Goal: Information Seeking & Learning: Learn about a topic

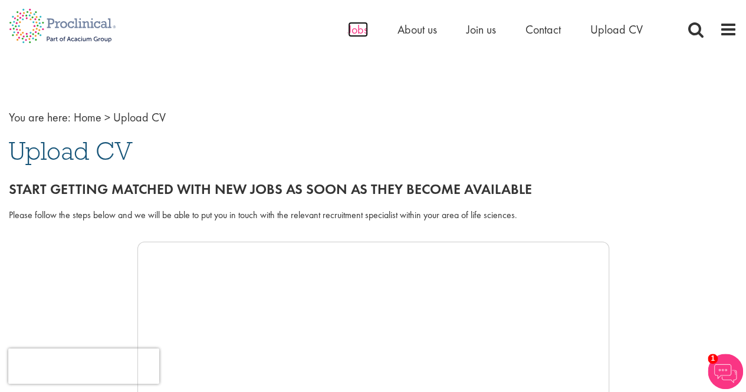
click at [348, 27] on span "Jobs" at bounding box center [358, 29] width 20 height 15
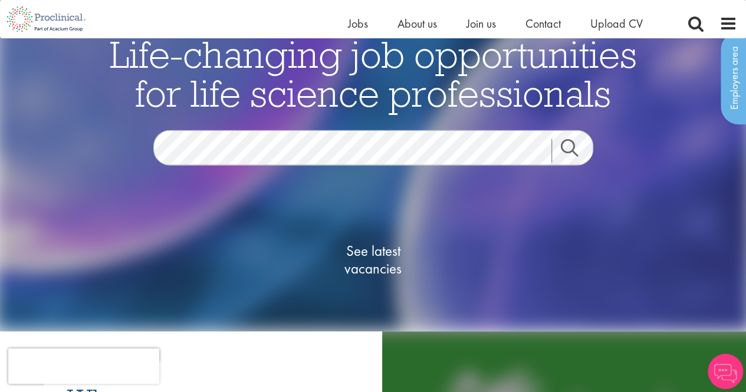
scroll to position [59, 0]
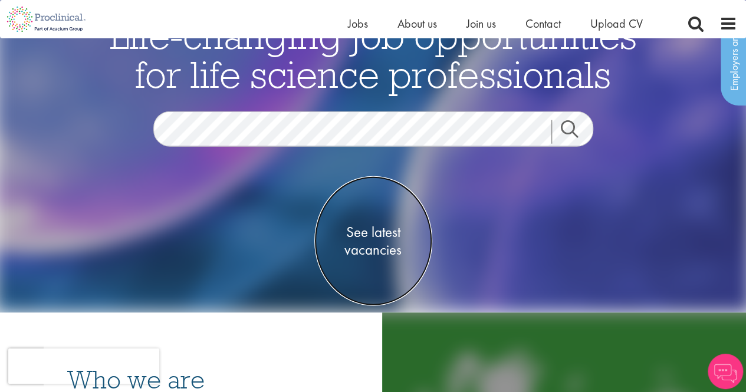
click at [389, 237] on span "See latest vacancies" at bounding box center [373, 240] width 118 height 35
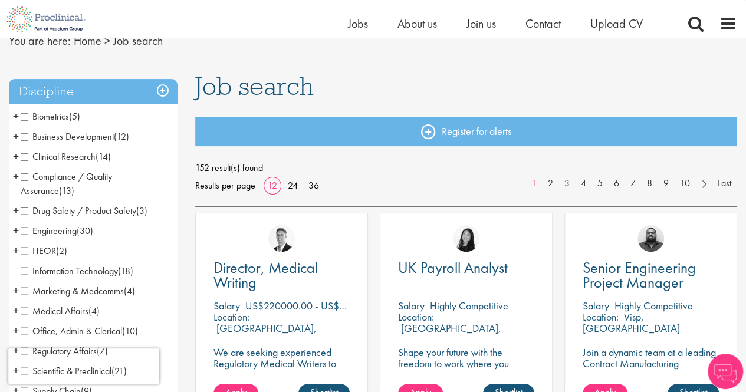
scroll to position [118, 0]
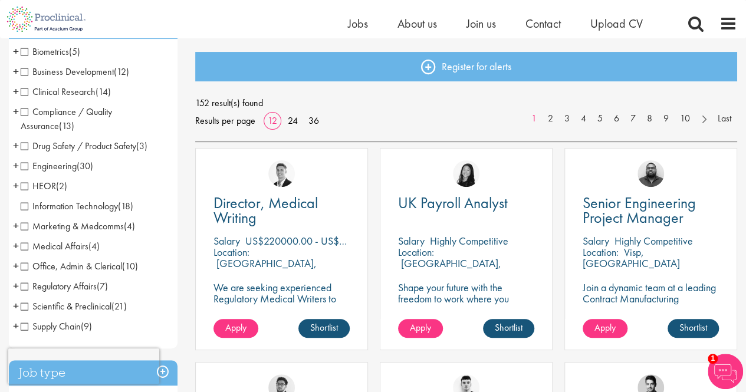
click at [24, 208] on span "Information Technology" at bounding box center [69, 206] width 97 height 12
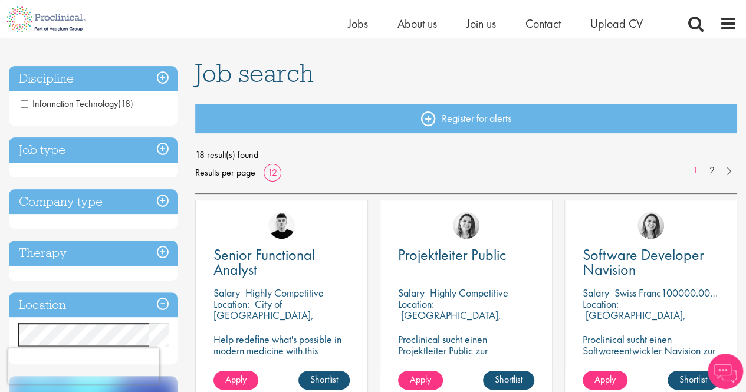
scroll to position [118, 0]
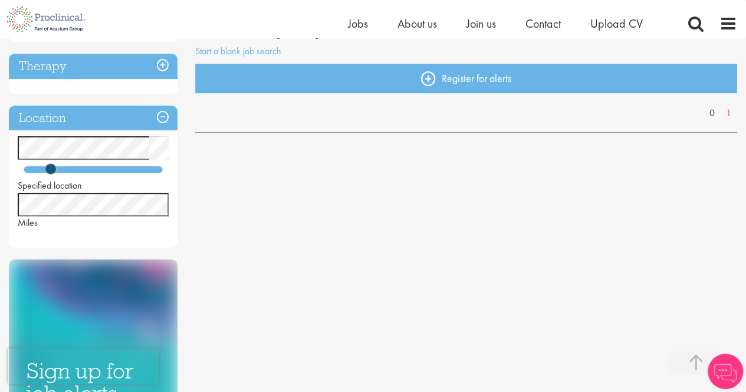
scroll to position [236, 0]
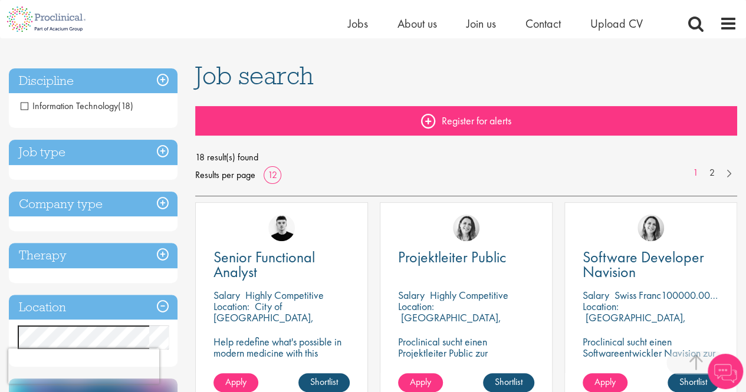
scroll to position [236, 0]
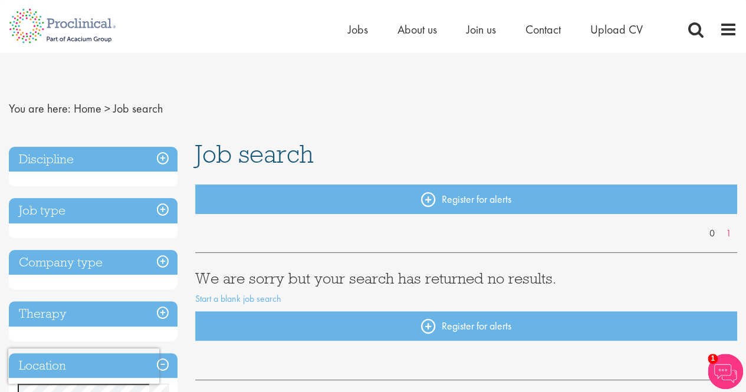
click at [164, 162] on h3 "Discipline" at bounding box center [93, 159] width 169 height 25
click at [88, 158] on h3 "Discipline" at bounding box center [93, 159] width 169 height 25
click at [42, 214] on h3 "Job type" at bounding box center [93, 210] width 169 height 25
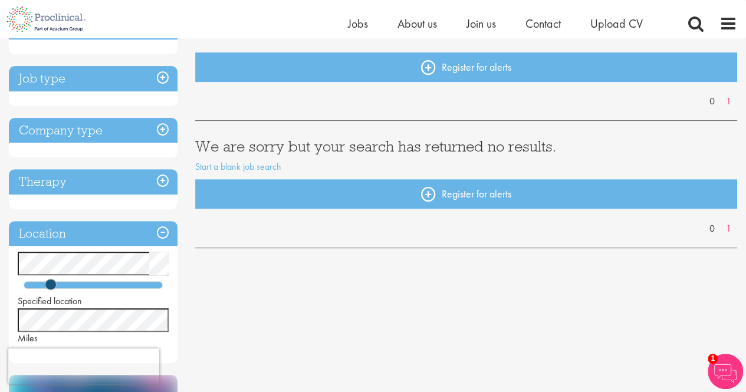
scroll to position [118, 0]
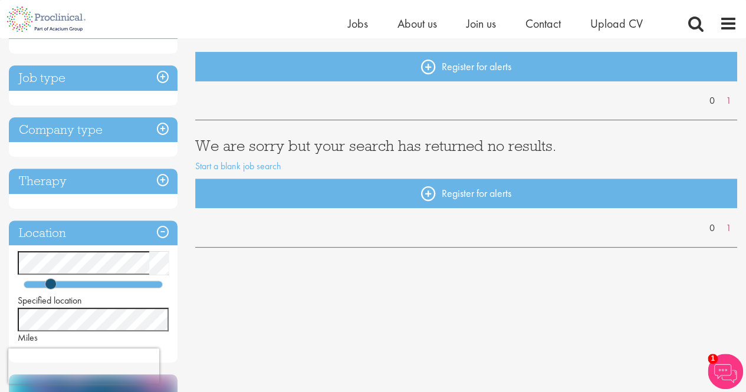
click at [48, 75] on h3 "Job type" at bounding box center [93, 77] width 169 height 25
click at [59, 106] on div "Discipline Job type Company type Therapy Location Specified location Miles" at bounding box center [93, 188] width 169 height 349
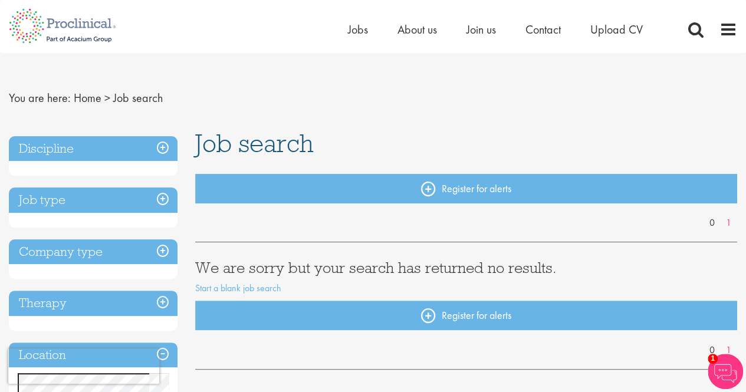
scroll to position [0, 0]
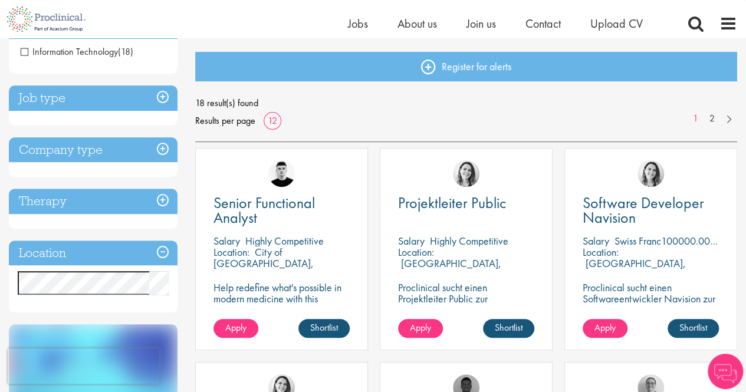
scroll to position [59, 0]
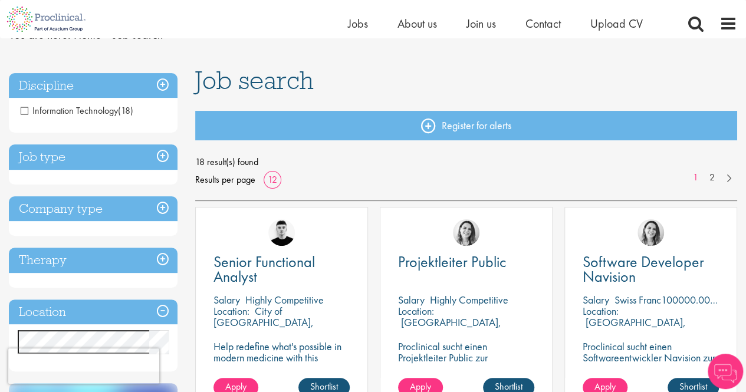
click at [163, 81] on h3 "Discipline" at bounding box center [93, 85] width 169 height 25
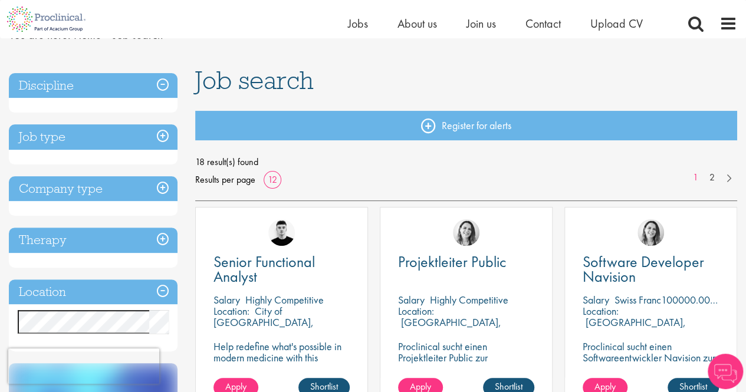
click at [163, 81] on h3 "Discipline" at bounding box center [93, 85] width 169 height 25
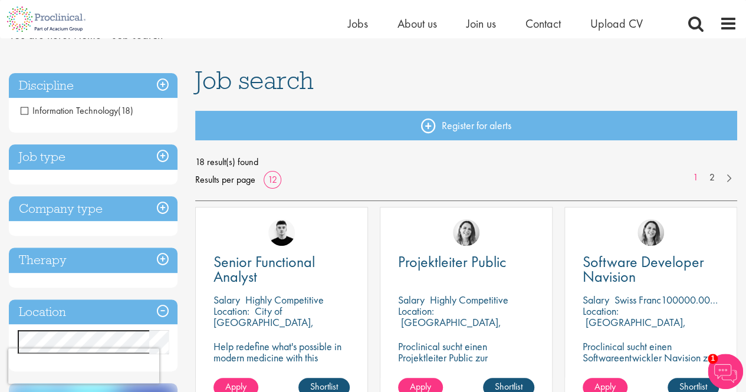
click at [27, 114] on span "Information Technology" at bounding box center [69, 110] width 97 height 12
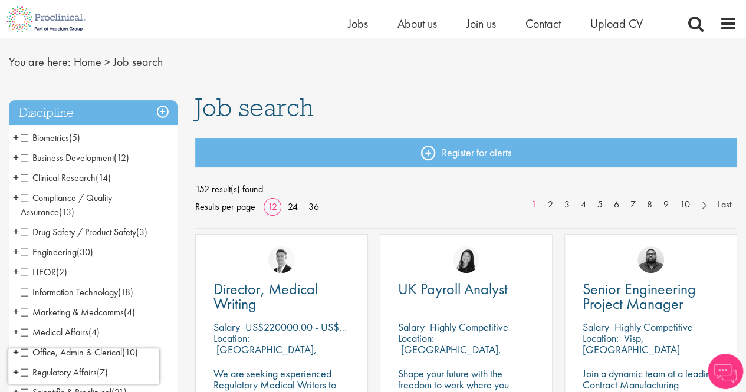
scroll to position [59, 0]
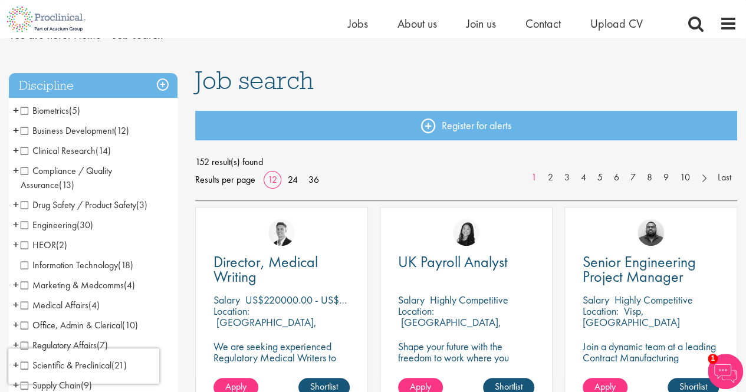
click at [27, 225] on span "Engineering" at bounding box center [49, 225] width 56 height 12
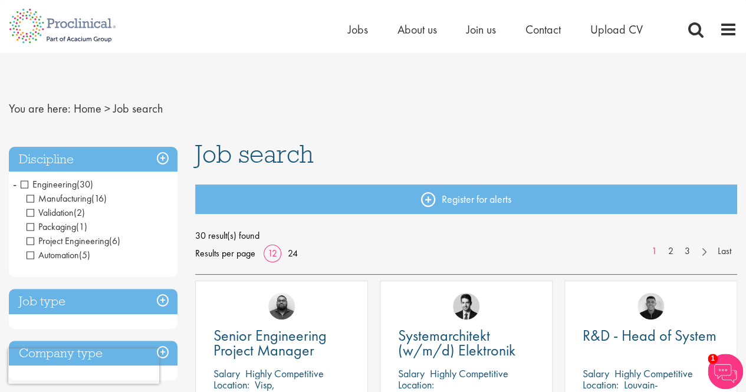
click at [23, 185] on span "Engineering" at bounding box center [49, 184] width 56 height 12
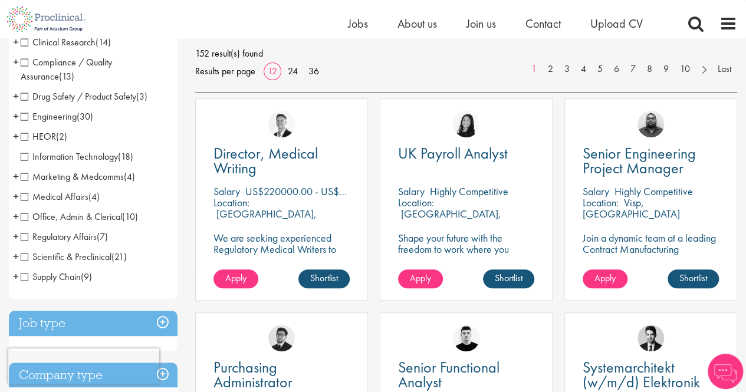
scroll to position [177, 0]
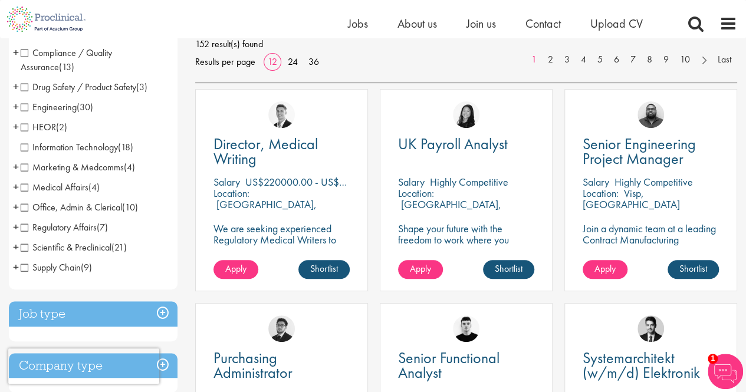
click at [23, 147] on span "Information Technology" at bounding box center [69, 147] width 97 height 12
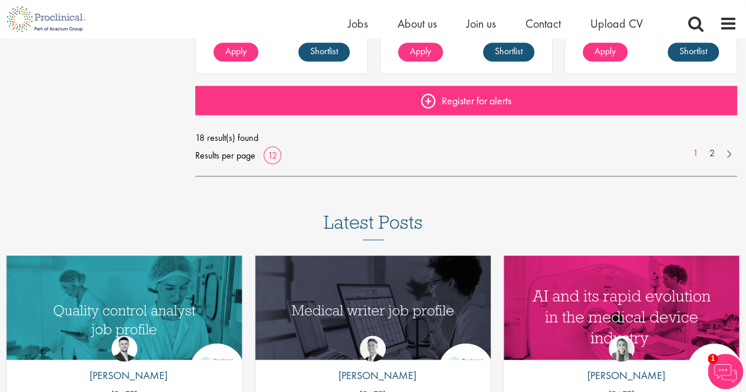
scroll to position [885, 0]
